Goal: Transaction & Acquisition: Book appointment/travel/reservation

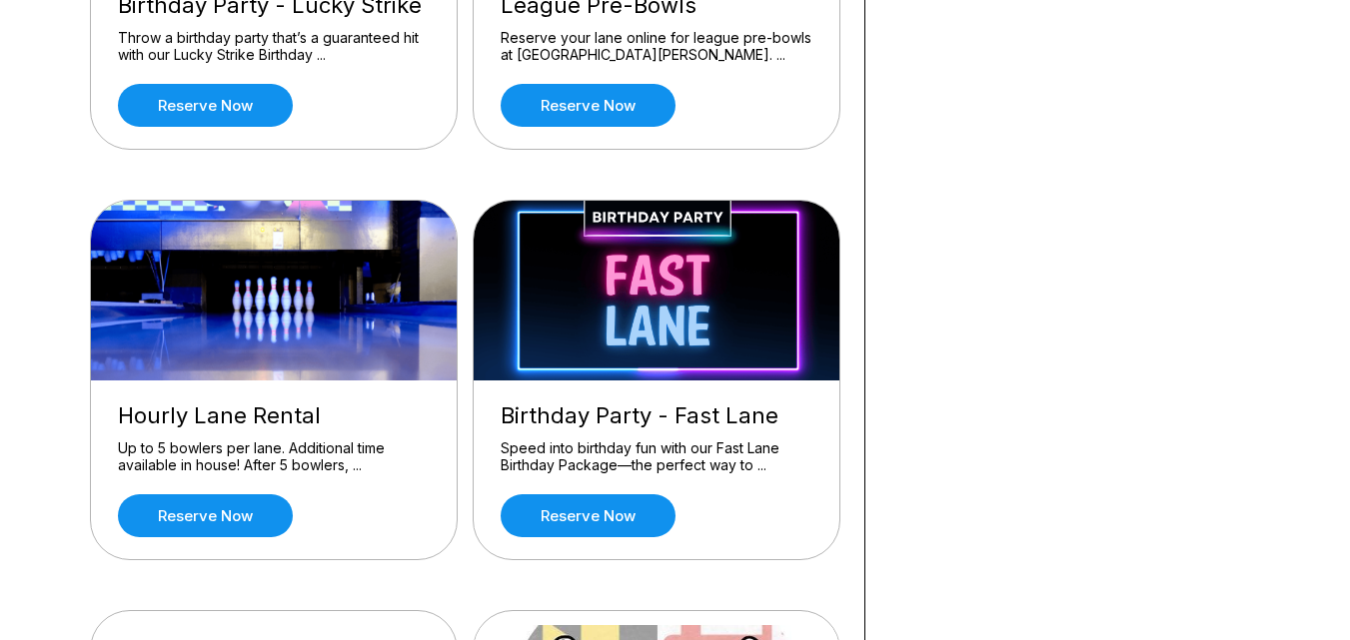
scroll to position [899, 0]
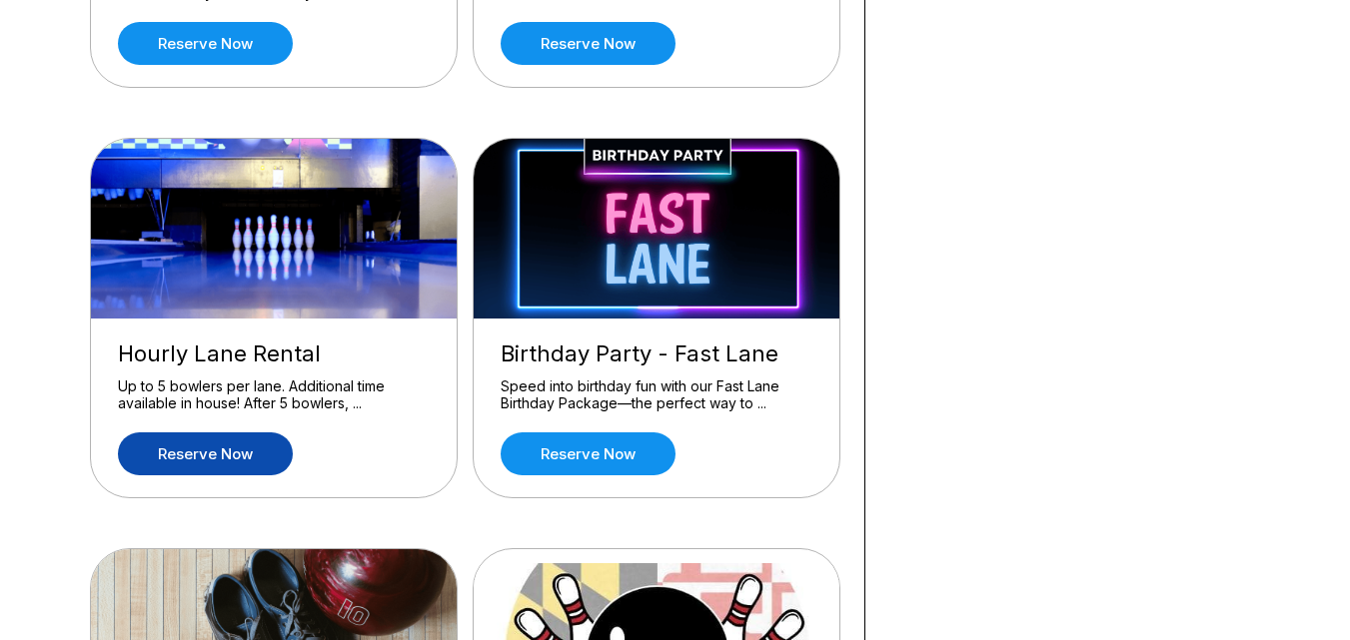
click at [191, 454] on link "Reserve now" at bounding box center [205, 454] width 175 height 43
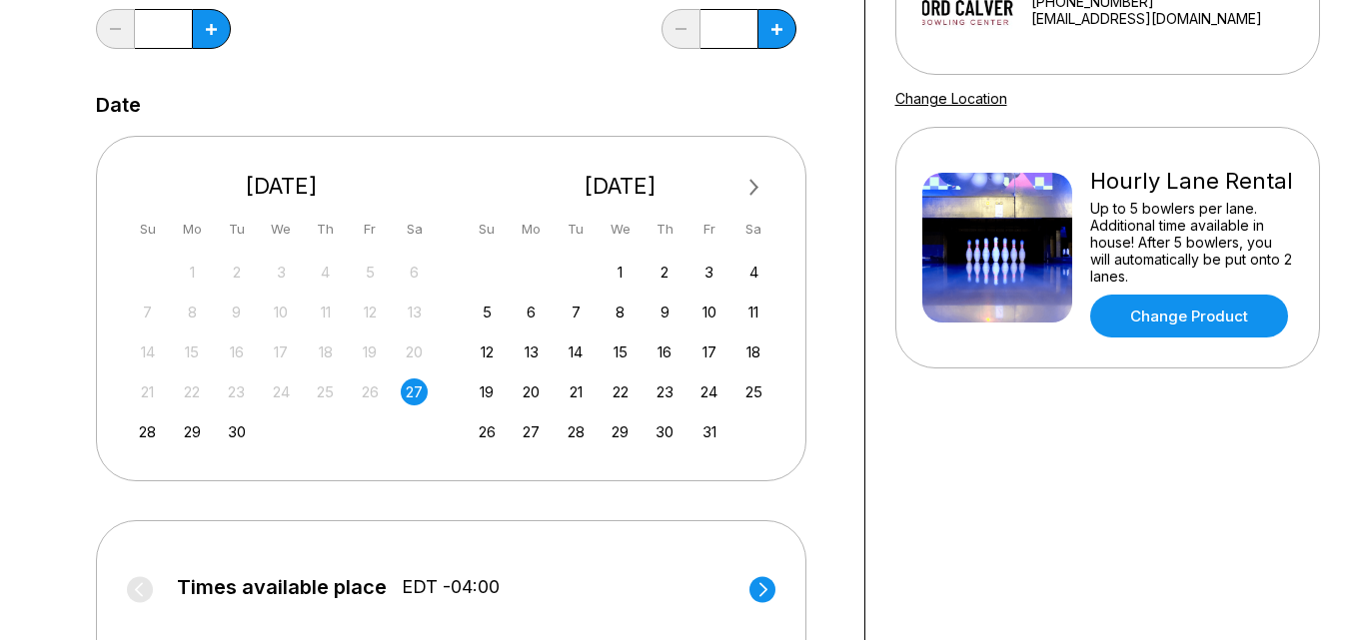
scroll to position [599, 0]
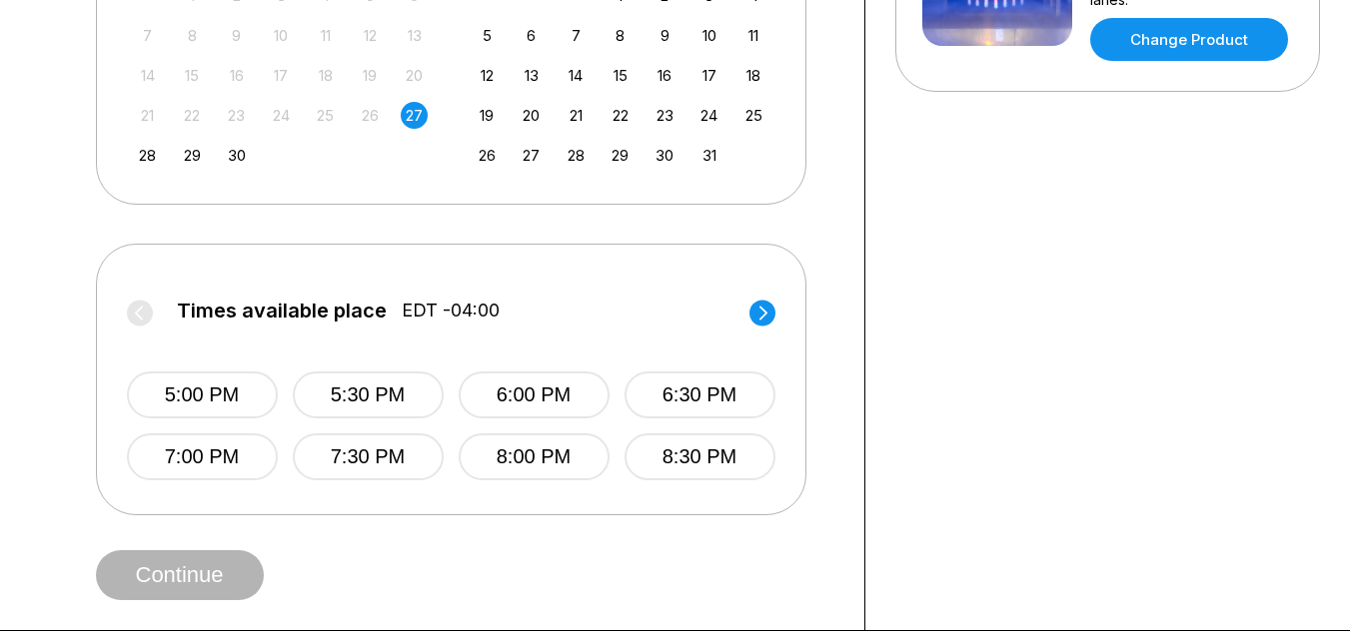
click at [775, 315] on div "Times available place EDT -04:00 5:00 PM 5:30 PM 6:00 PM 6:30 PM 7:00 PM 7:30 P…" at bounding box center [451, 380] width 710 height 272
click at [771, 314] on circle at bounding box center [762, 313] width 26 height 26
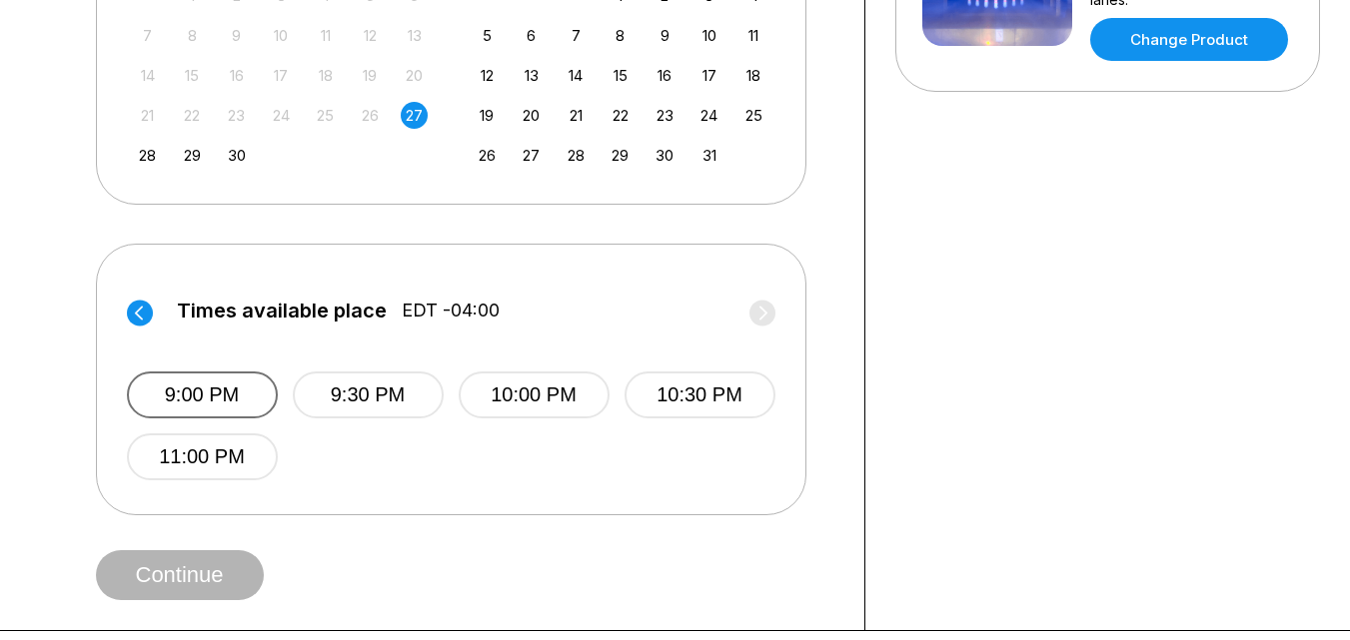
click at [197, 394] on button "9:00 PM" at bounding box center [202, 395] width 151 height 47
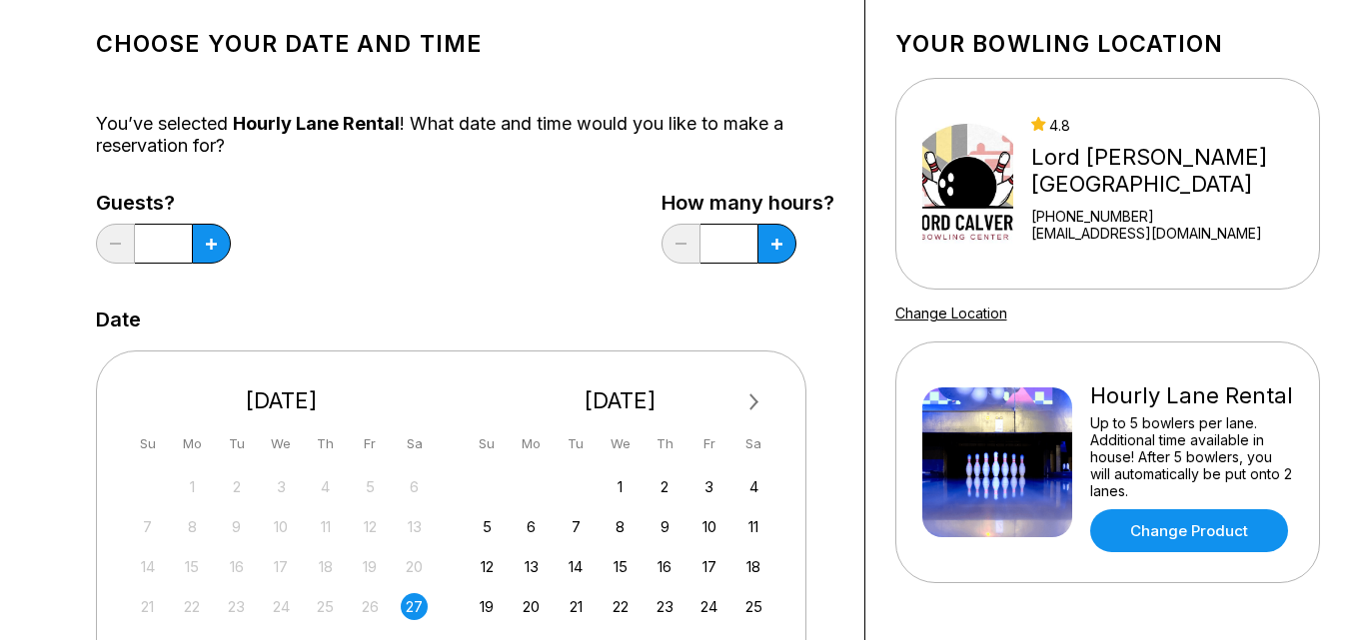
scroll to position [100, 0]
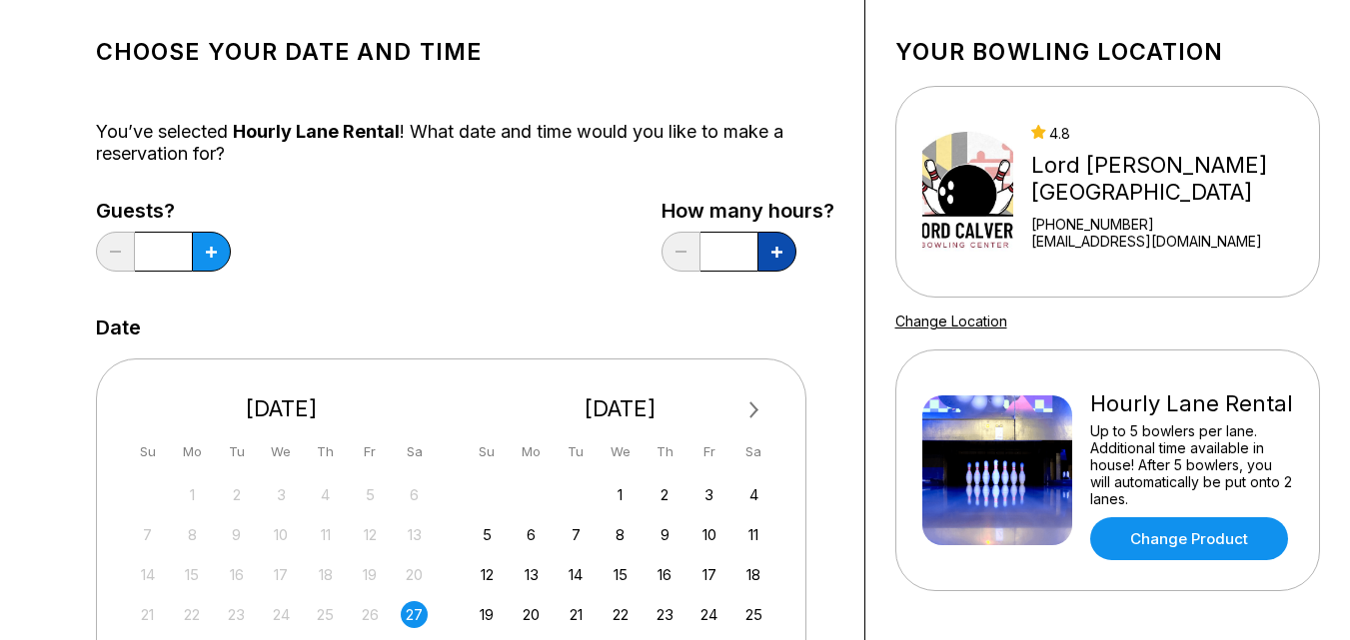
click at [779, 257] on icon at bounding box center [776, 252] width 11 height 11
type input "*"
click at [220, 252] on button at bounding box center [211, 252] width 39 height 40
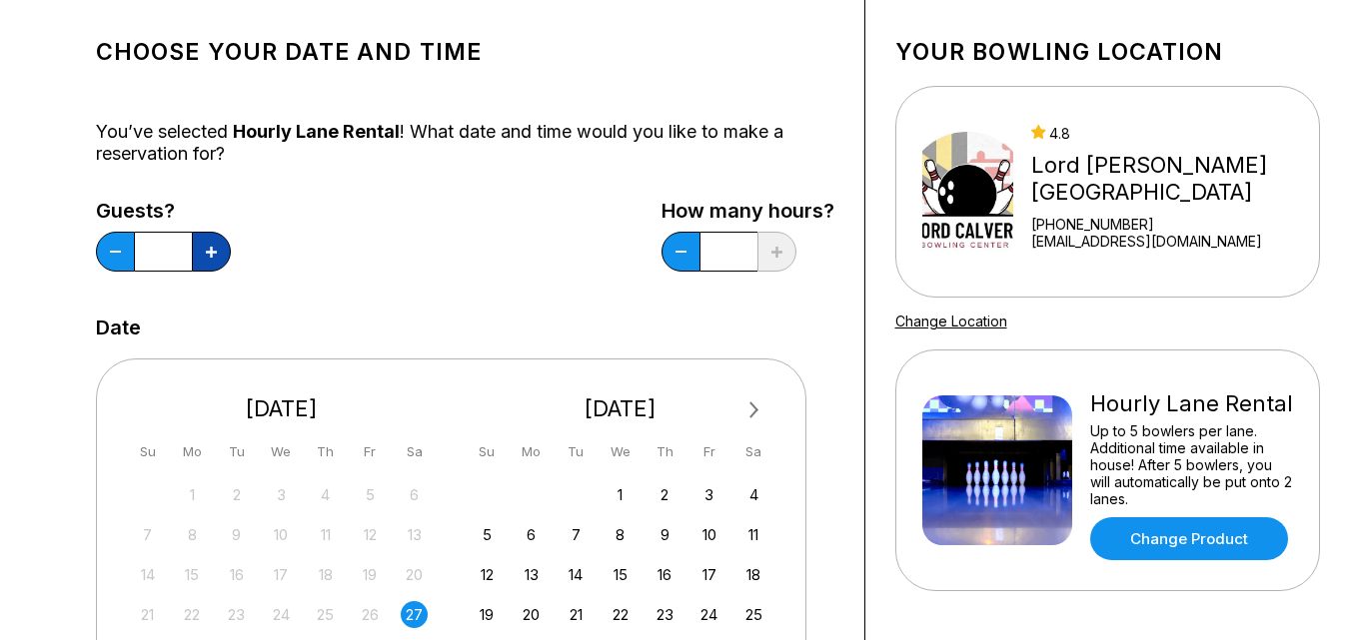
type input "*"
click at [686, 261] on button at bounding box center [680, 252] width 39 height 40
type input "***"
click at [604, 276] on div "Guests? * How many hours? ***" at bounding box center [465, 241] width 738 height 82
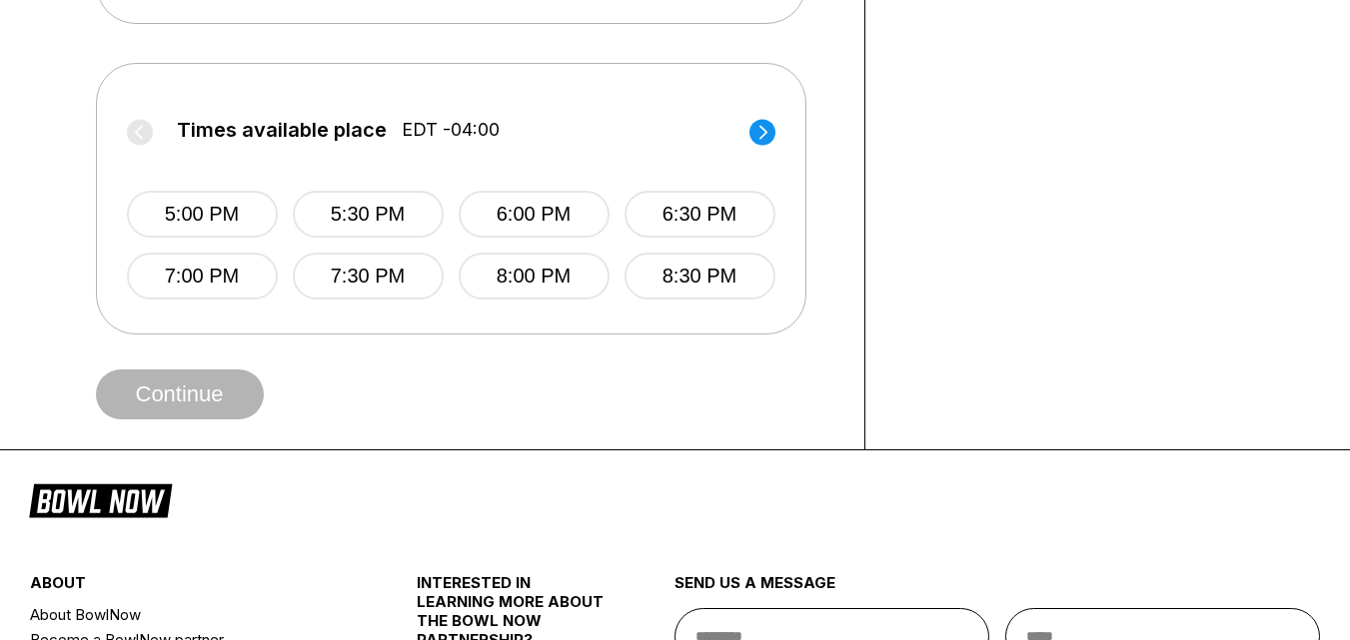
scroll to position [799, 0]
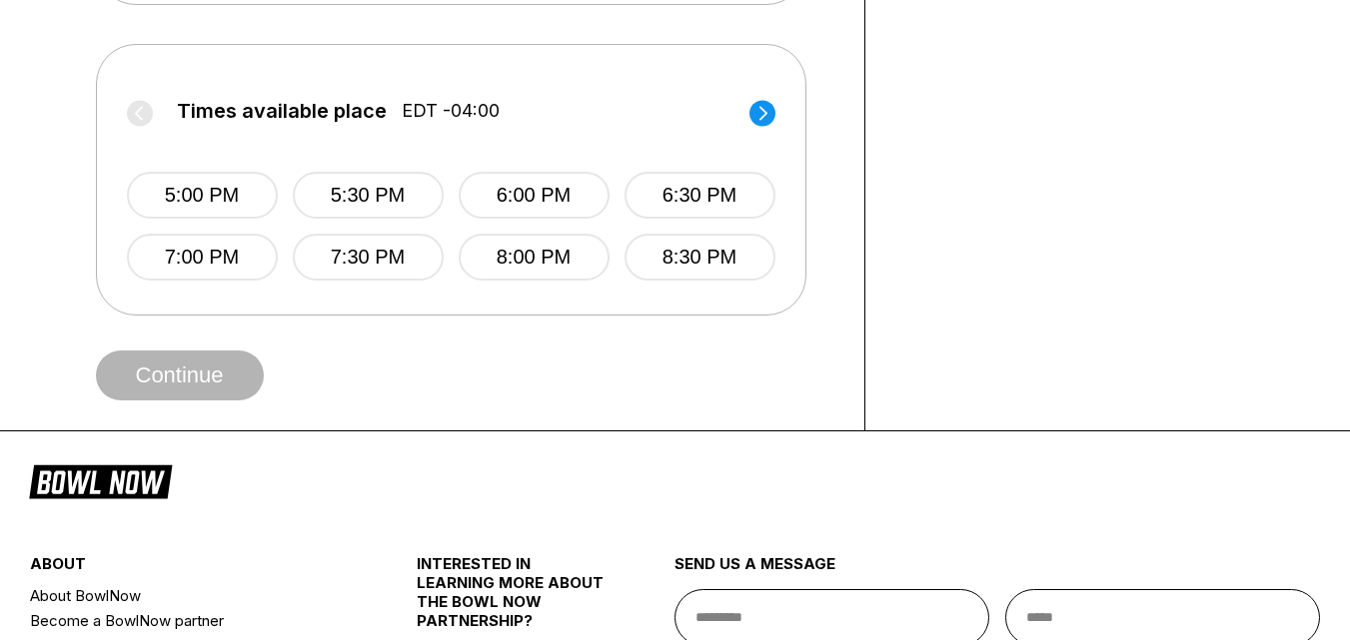
click at [755, 106] on circle at bounding box center [762, 113] width 26 height 26
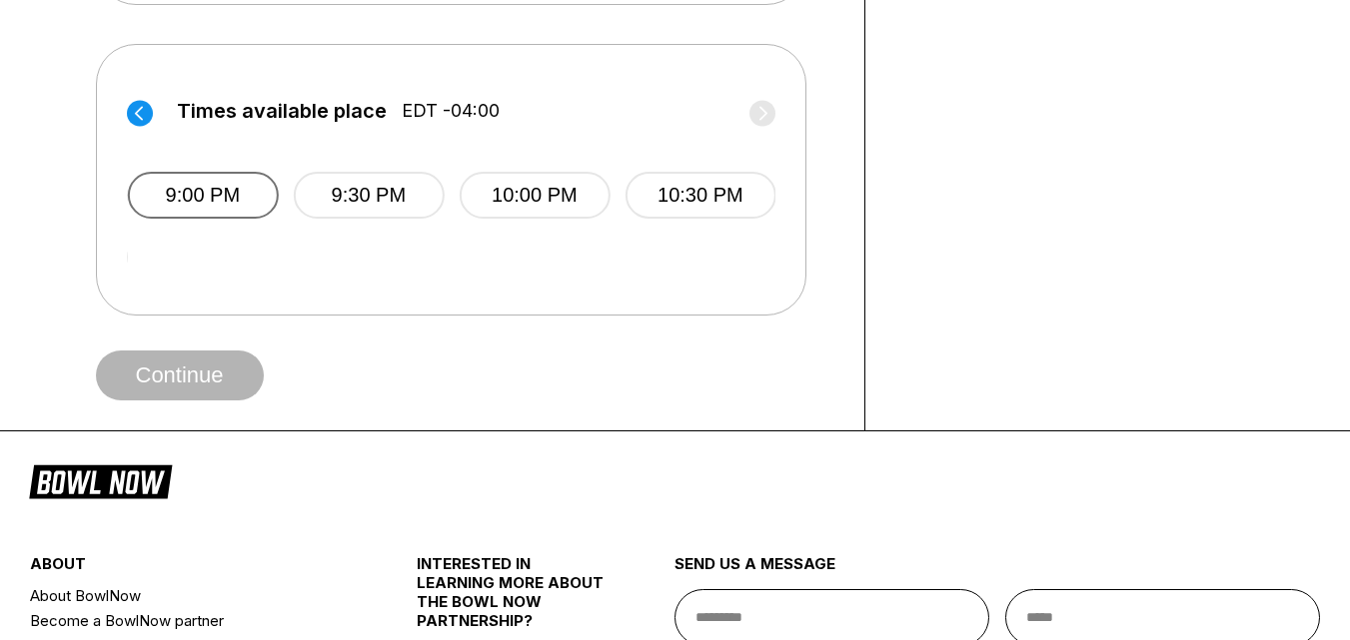
click at [217, 205] on button "9:00 PM" at bounding box center [202, 195] width 151 height 47
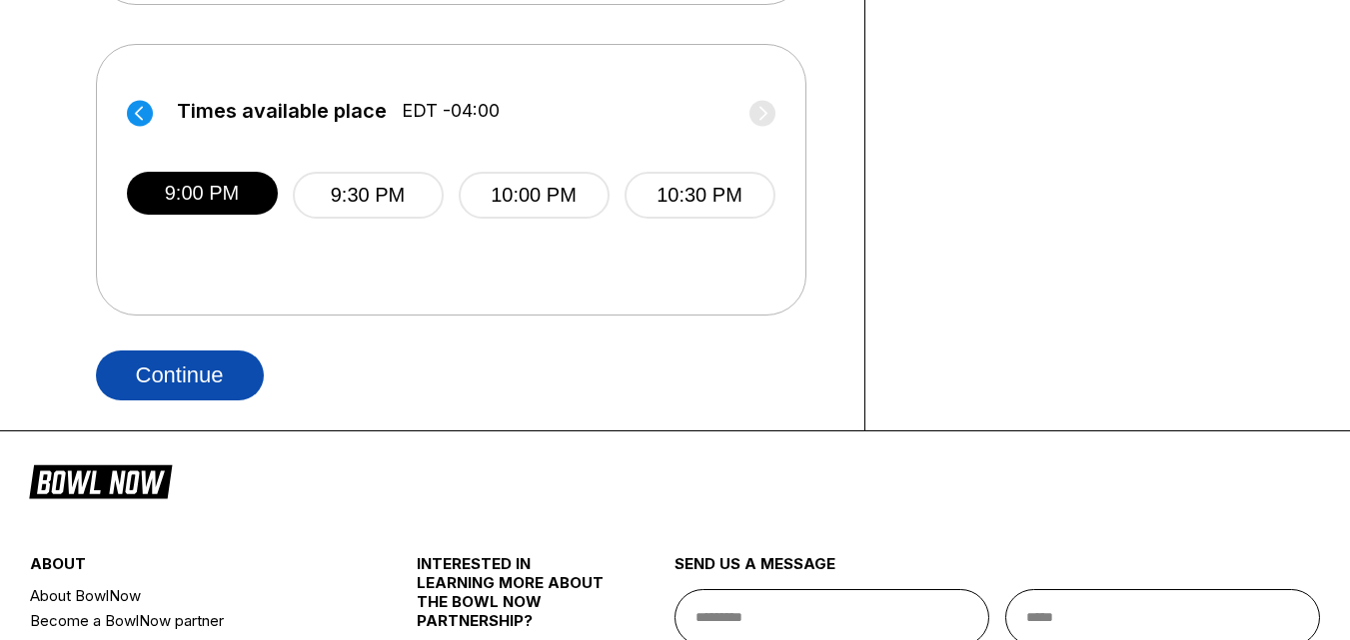
click at [195, 380] on button "Continue" at bounding box center [180, 376] width 168 height 50
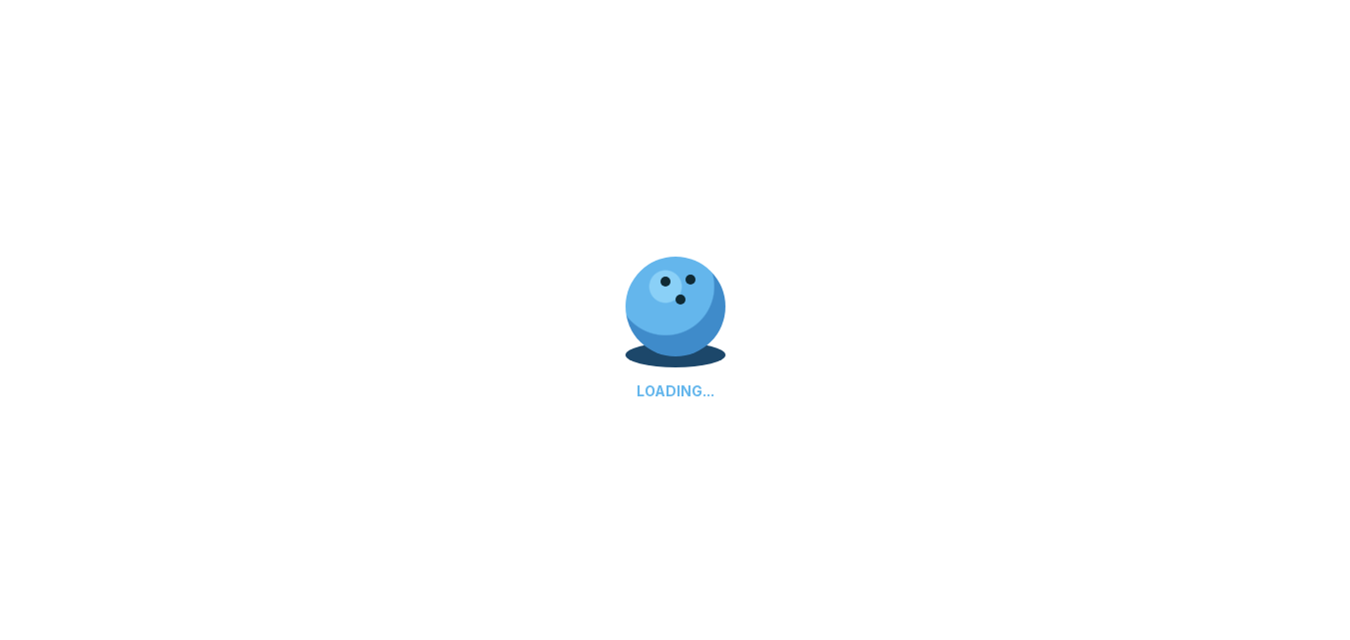
select select "**"
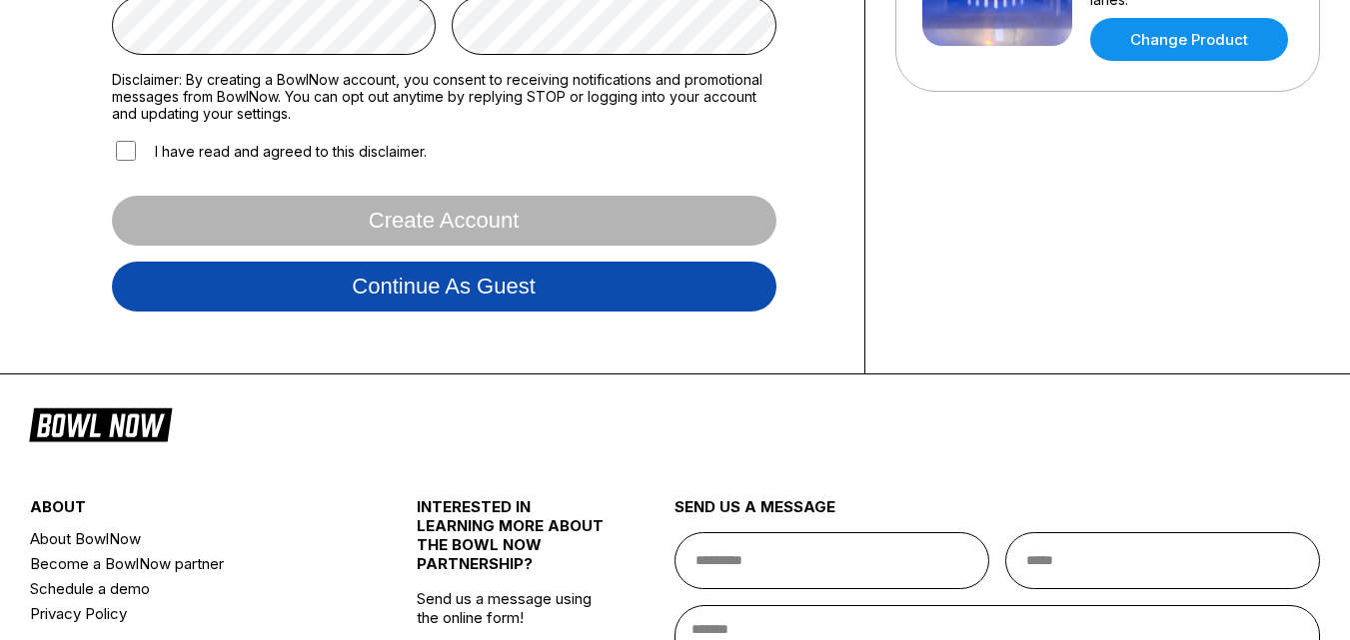
click at [486, 300] on button "Continue as guest" at bounding box center [444, 287] width 664 height 50
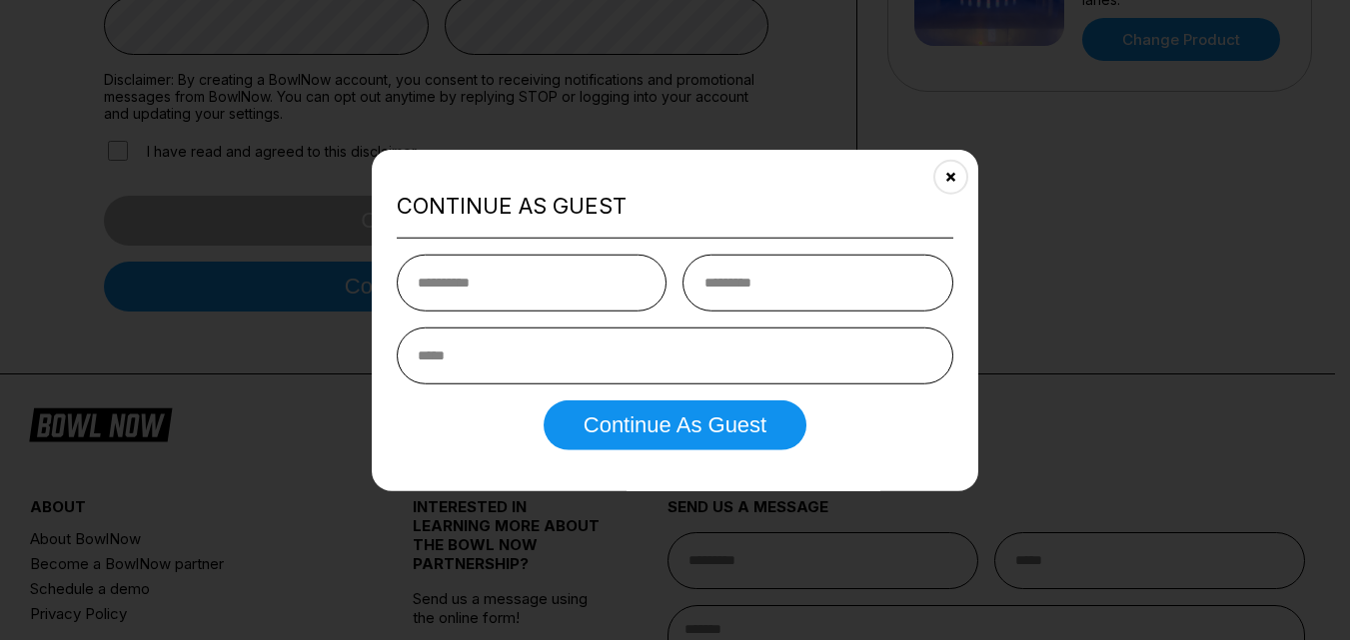
scroll to position [374, 0]
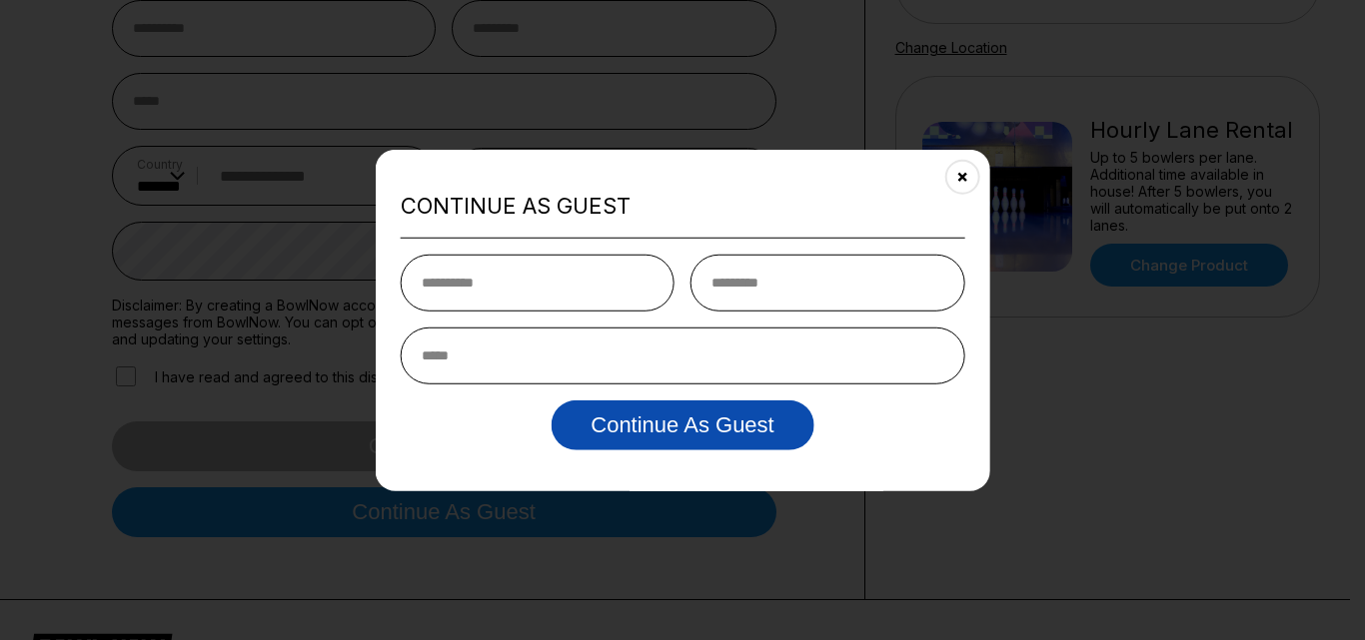
click at [711, 425] on button "Continue as Guest" at bounding box center [681, 426] width 263 height 50
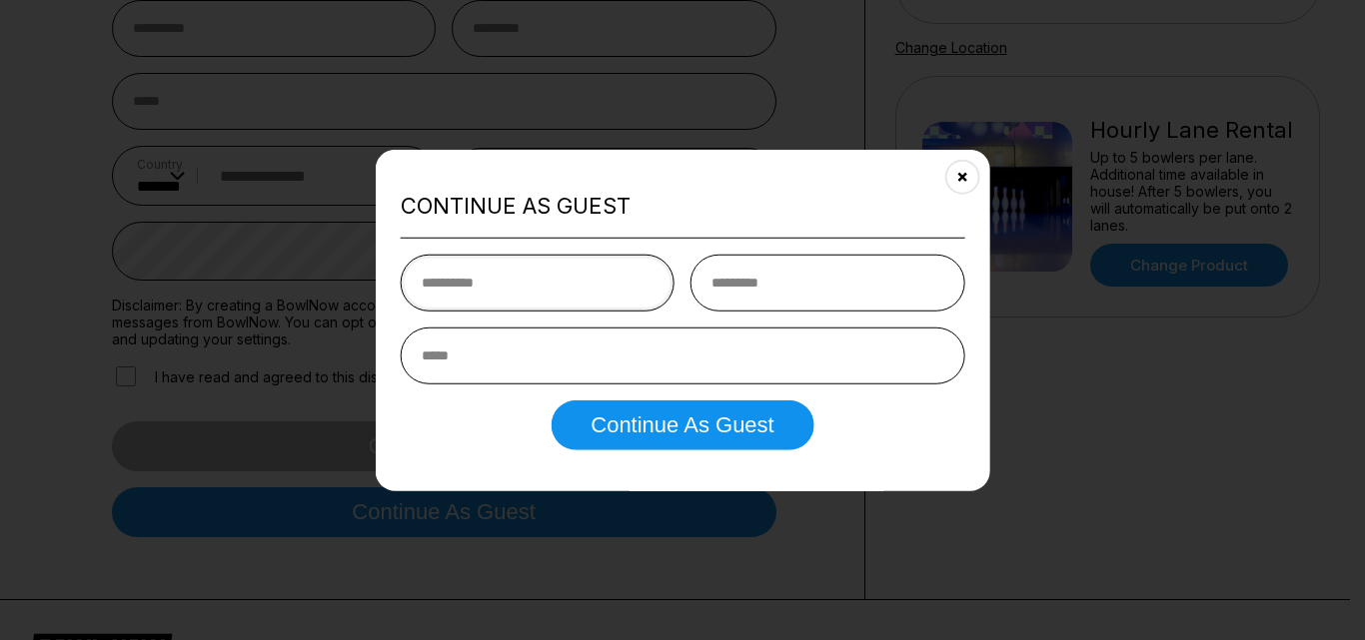
click at [571, 294] on input "text" at bounding box center [538, 283] width 274 height 57
type input "*****"
type input "******"
type input "**********"
click at [550, 401] on button "Continue as Guest" at bounding box center [681, 426] width 263 height 50
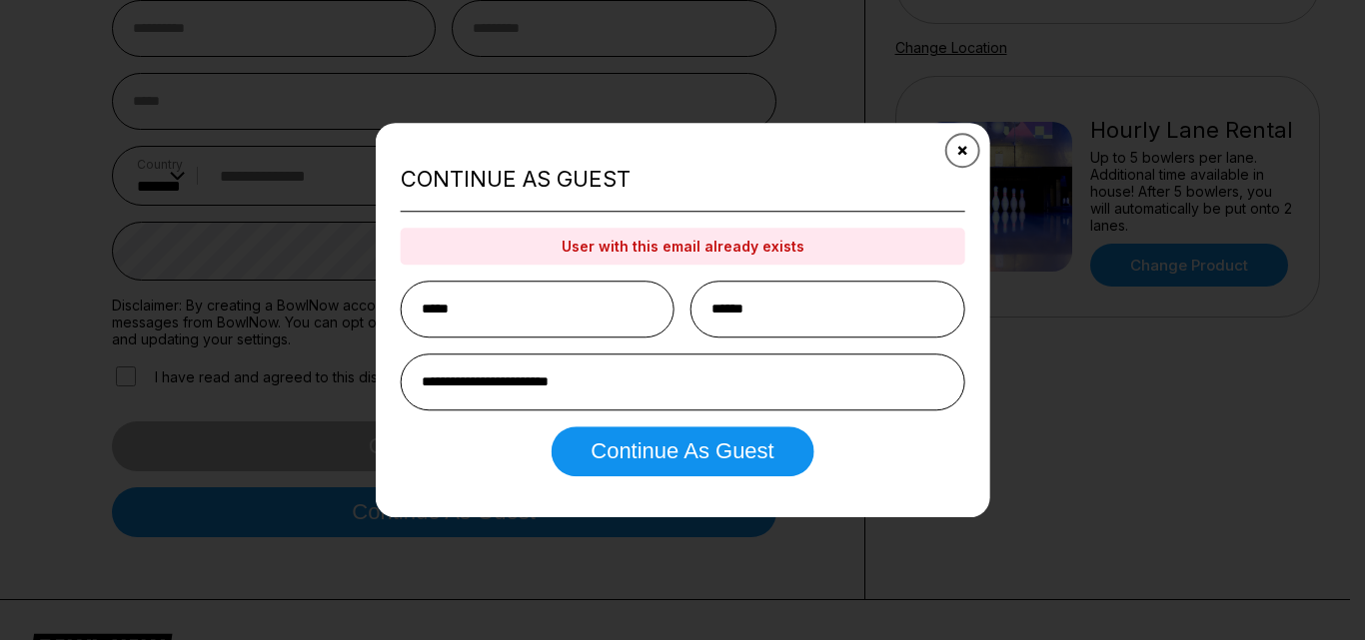
click at [961, 143] on icon "Close" at bounding box center [962, 150] width 16 height 16
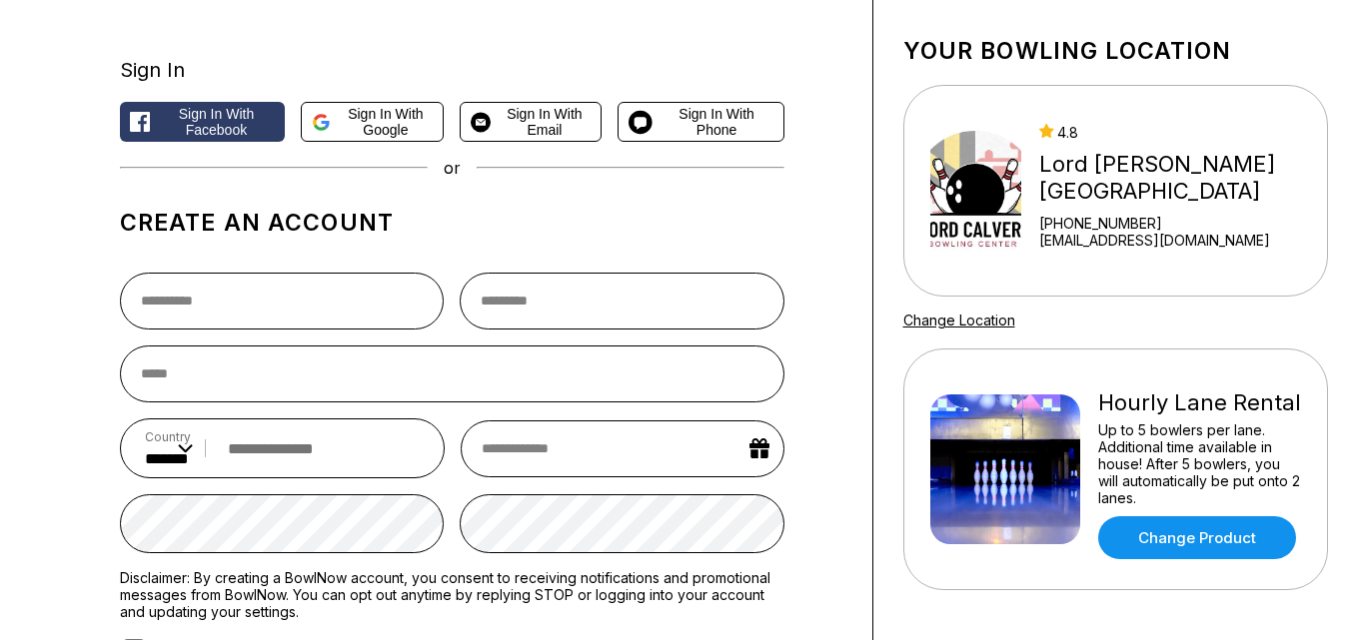
scroll to position [74, 0]
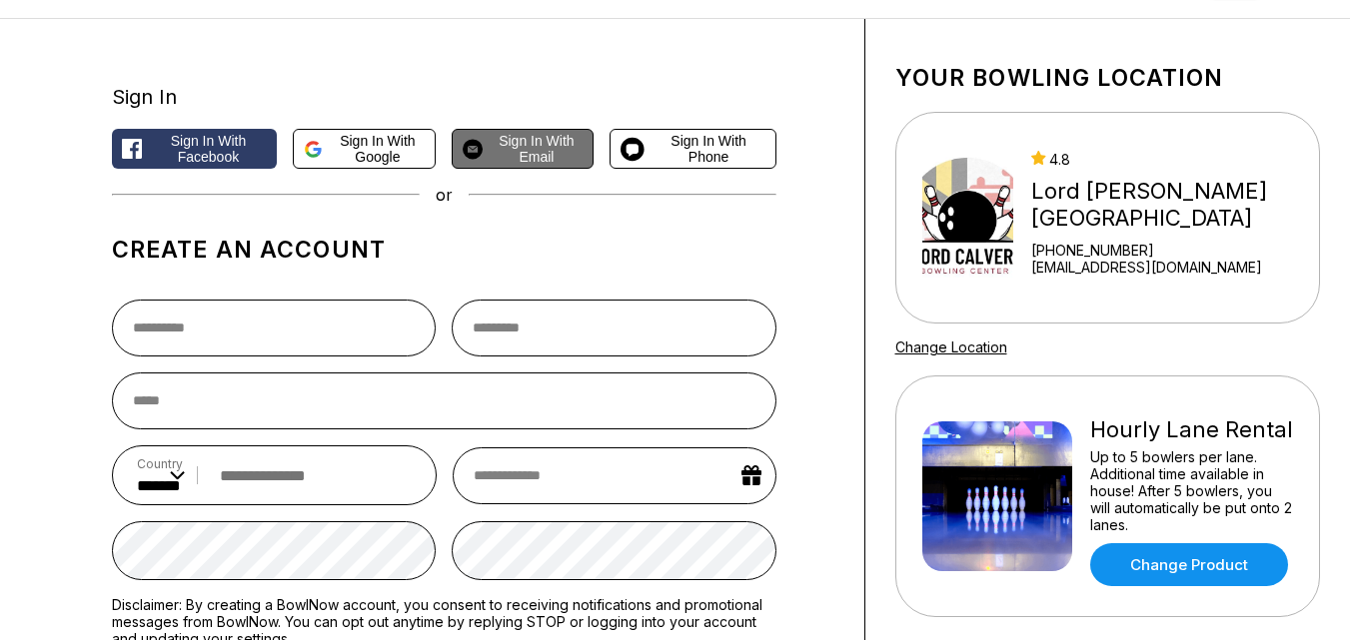
click at [560, 150] on span "Sign in with Email" at bounding box center [537, 149] width 92 height 32
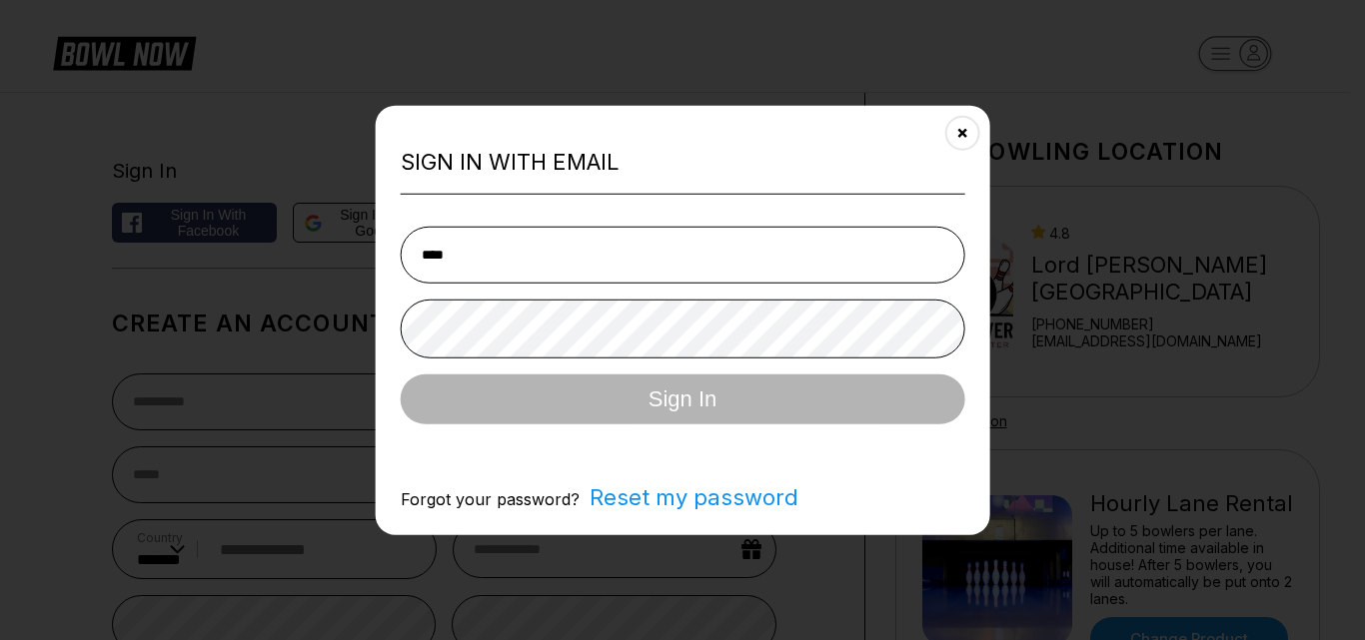
type input "**********"
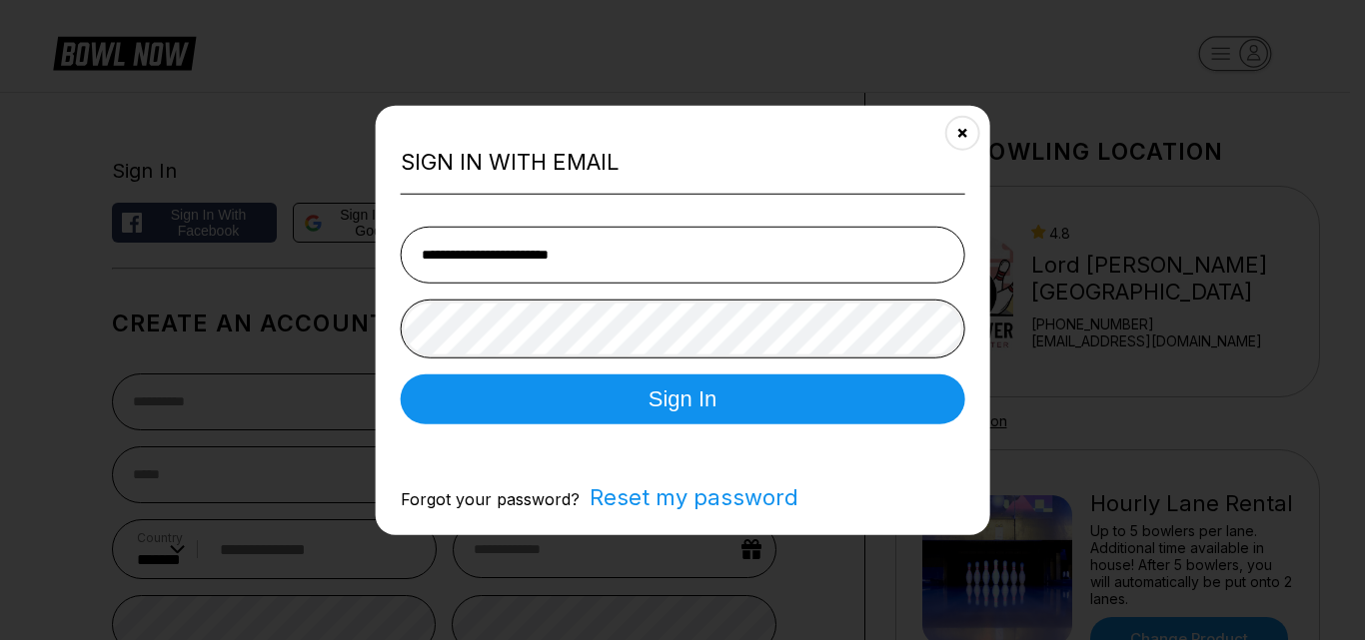
click at [401, 375] on button "Sign In" at bounding box center [683, 400] width 564 height 50
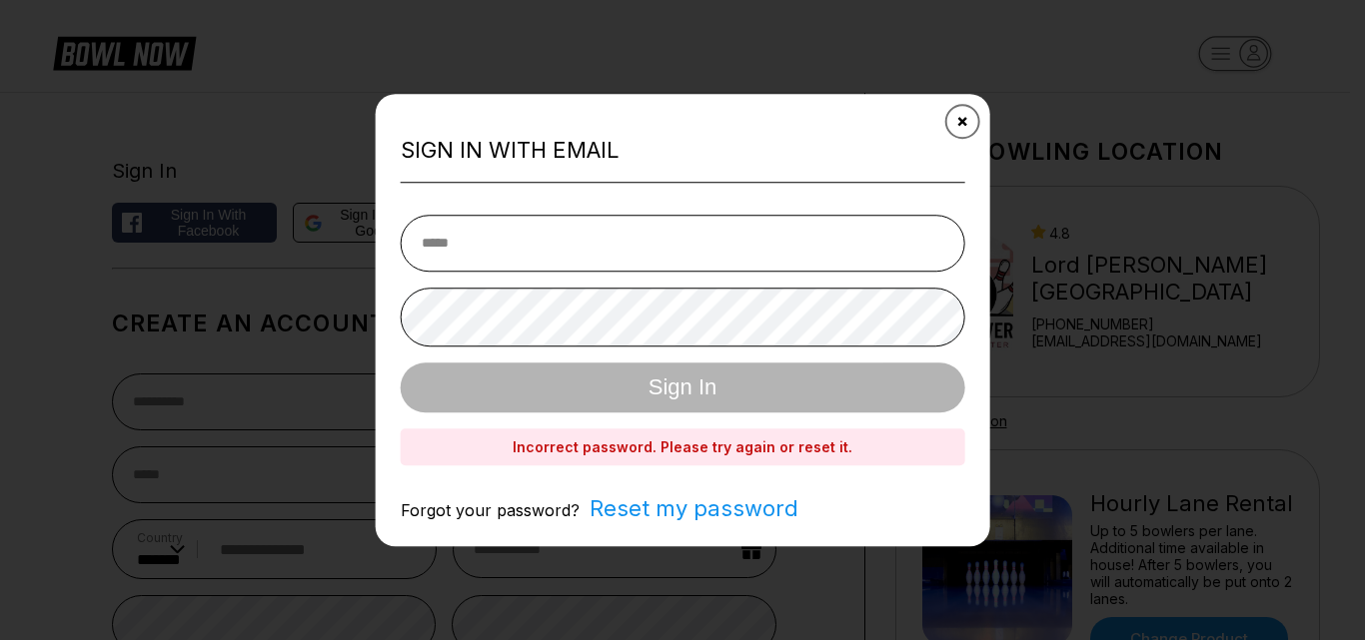
click at [956, 120] on icon "Close" at bounding box center [962, 121] width 16 height 16
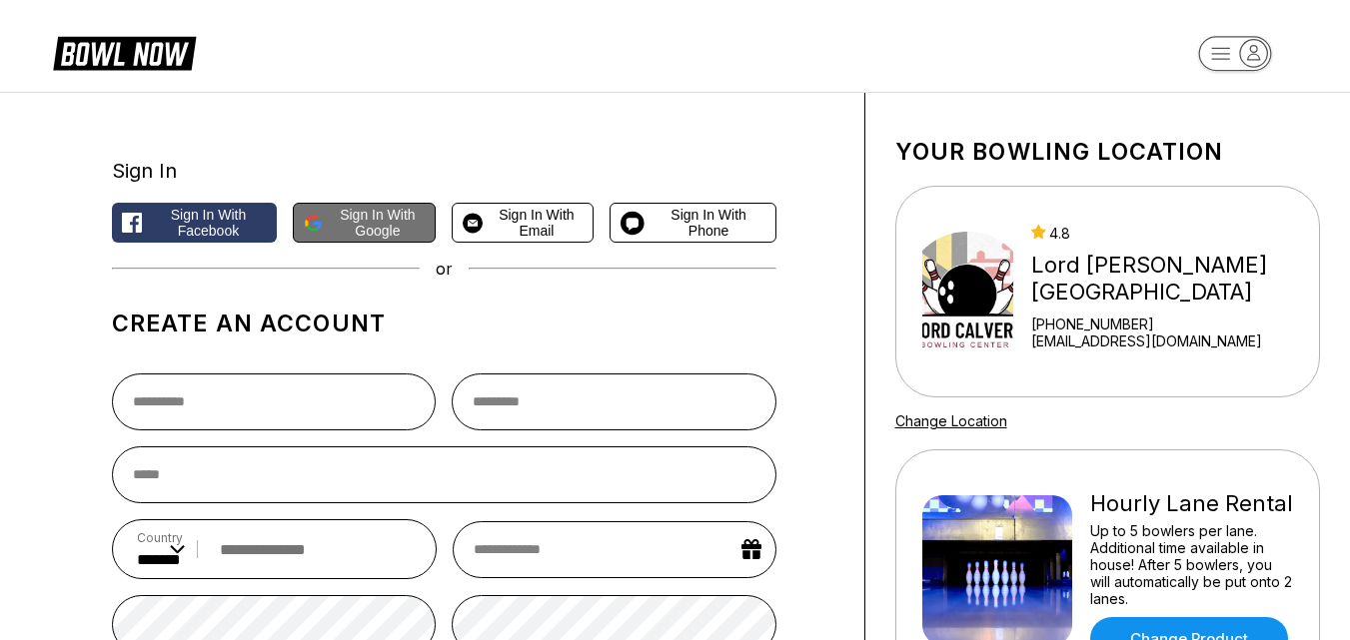
click at [382, 212] on span "Sign in with Google" at bounding box center [378, 223] width 94 height 32
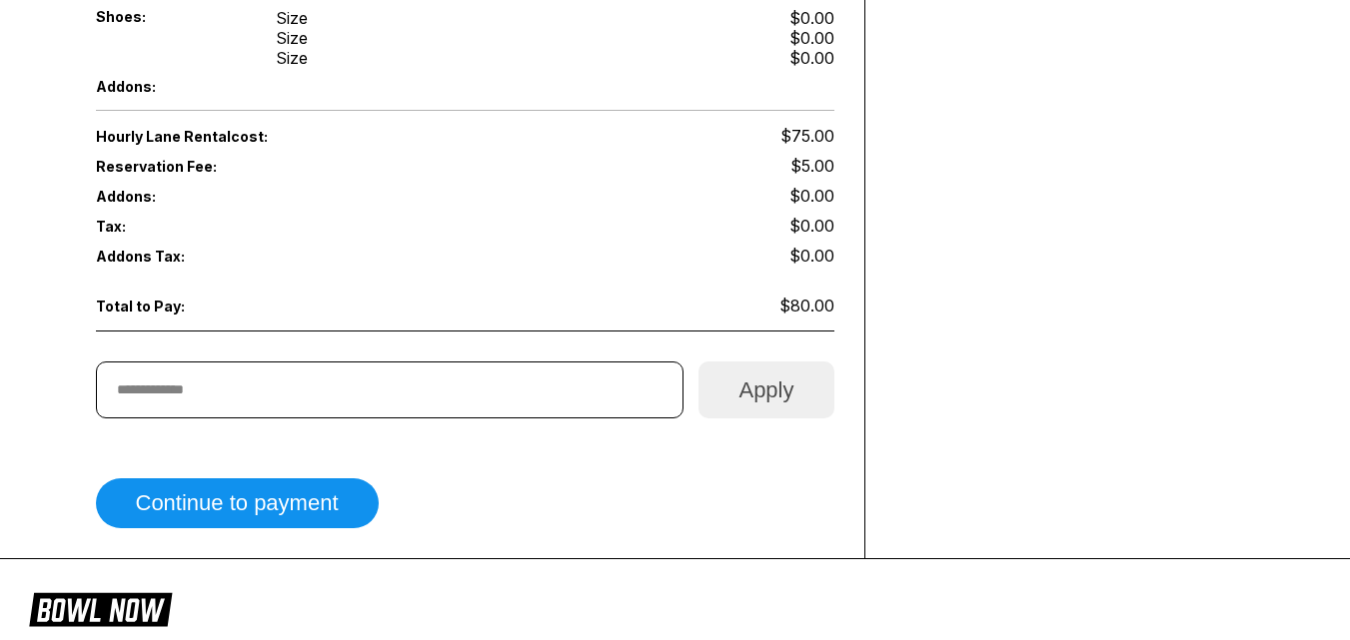
scroll to position [999, 0]
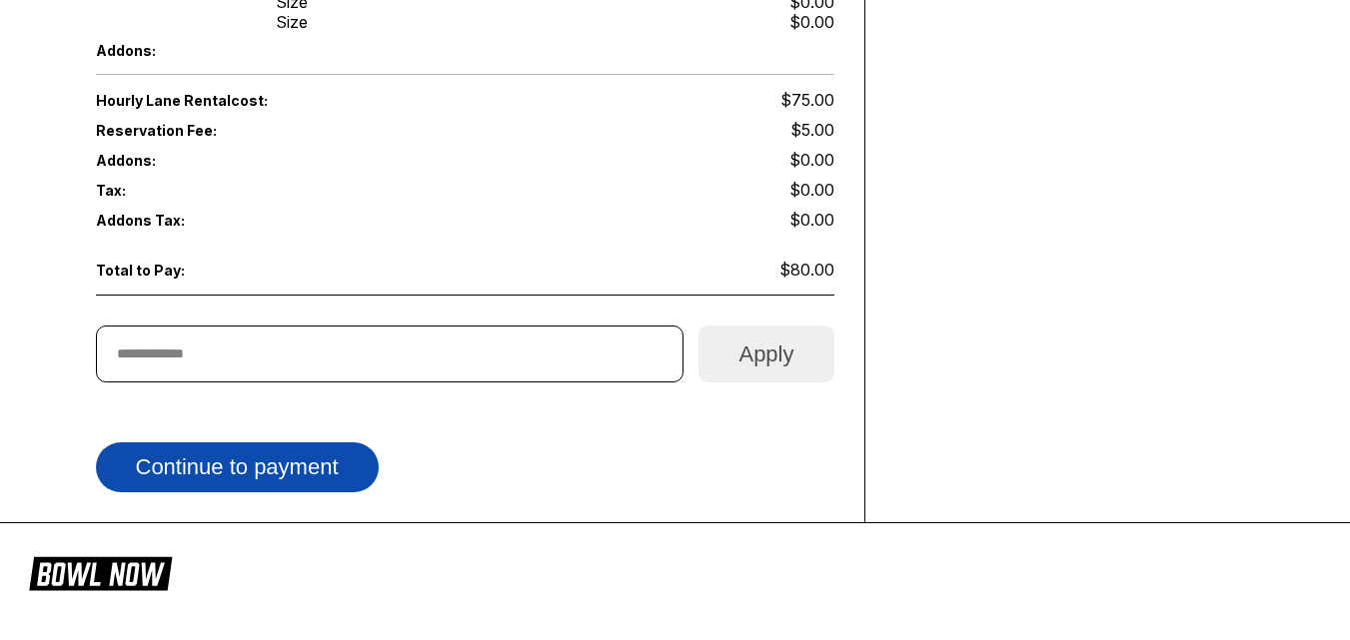
click at [318, 456] on button "Continue to payment" at bounding box center [237, 468] width 283 height 50
